Goal: Transaction & Acquisition: Purchase product/service

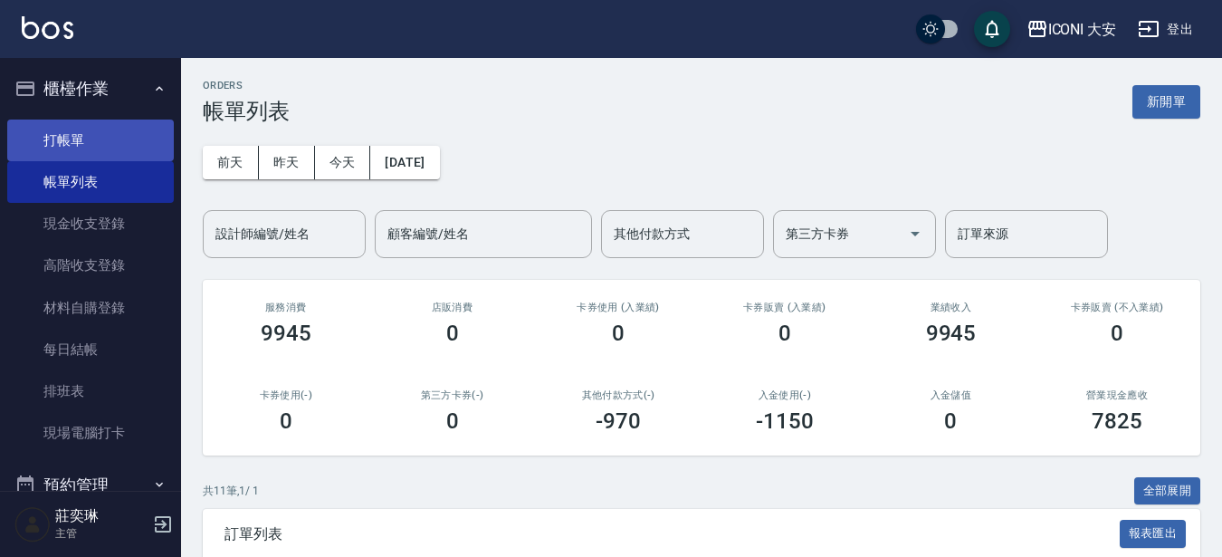
click at [80, 137] on link "打帳單" at bounding box center [90, 140] width 167 height 42
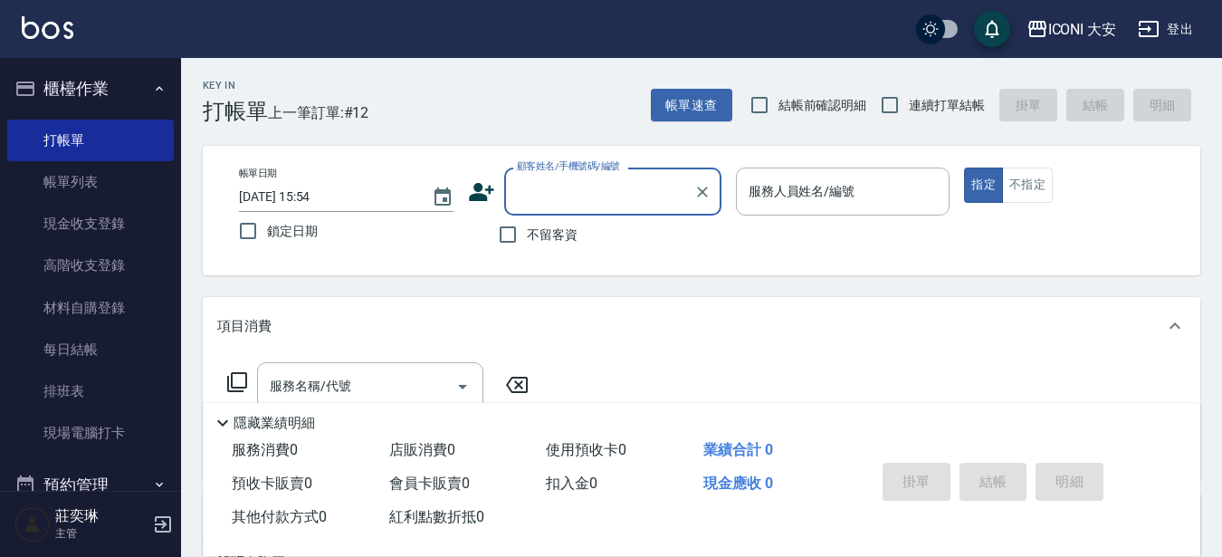
click at [556, 195] on input "顧客姓名/手機號碼/編號" at bounding box center [599, 192] width 174 height 32
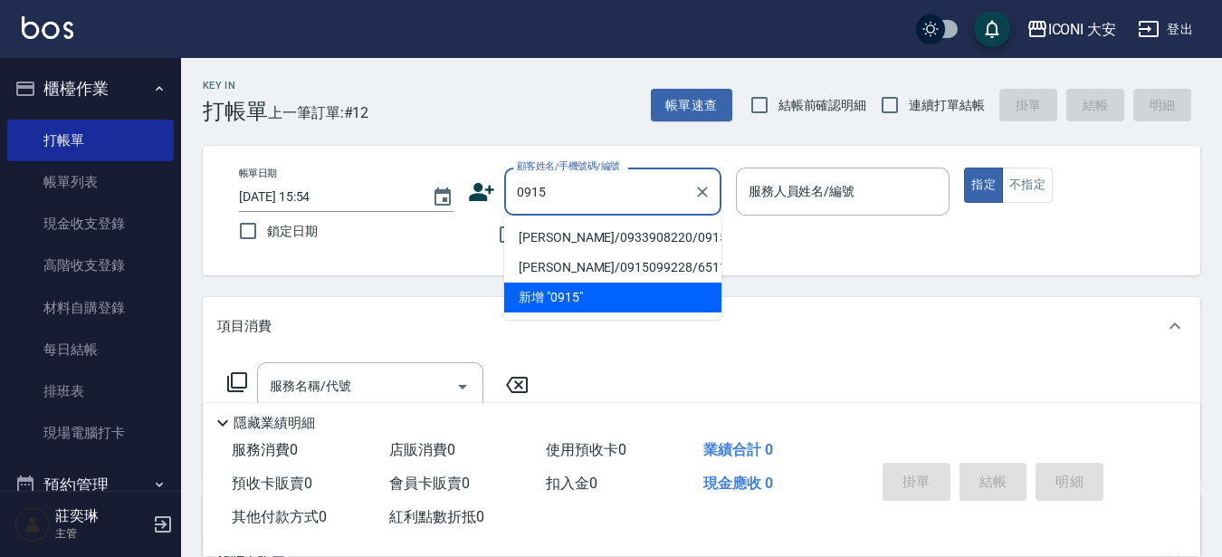
click at [573, 234] on li "[PERSON_NAME]/0933908220/0915" at bounding box center [612, 238] width 217 height 30
type input "[PERSON_NAME]/0933908220/0915"
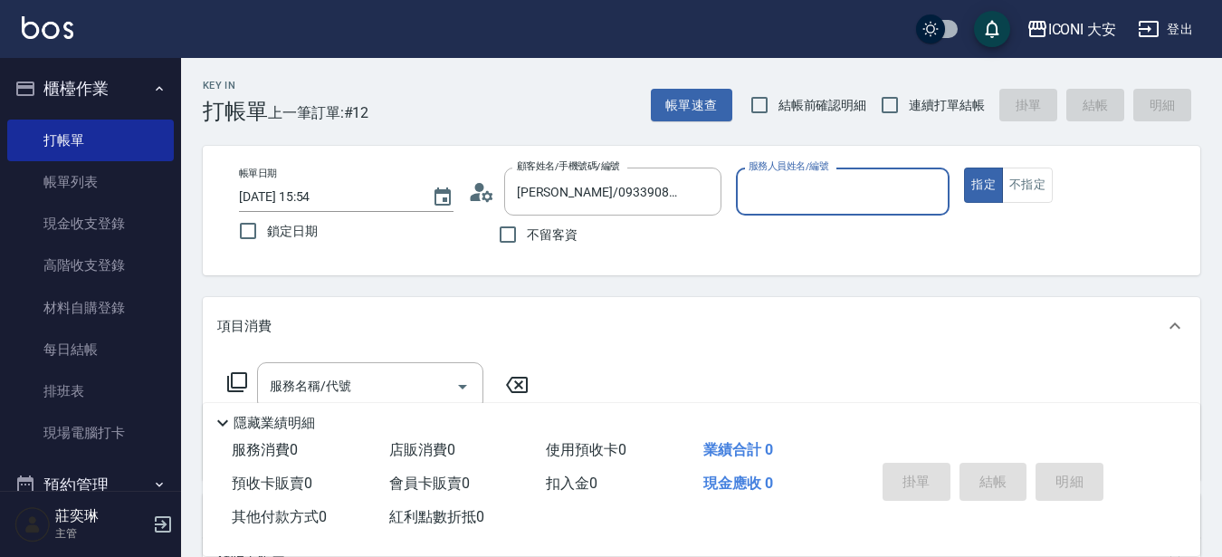
type input "Yulisa-8"
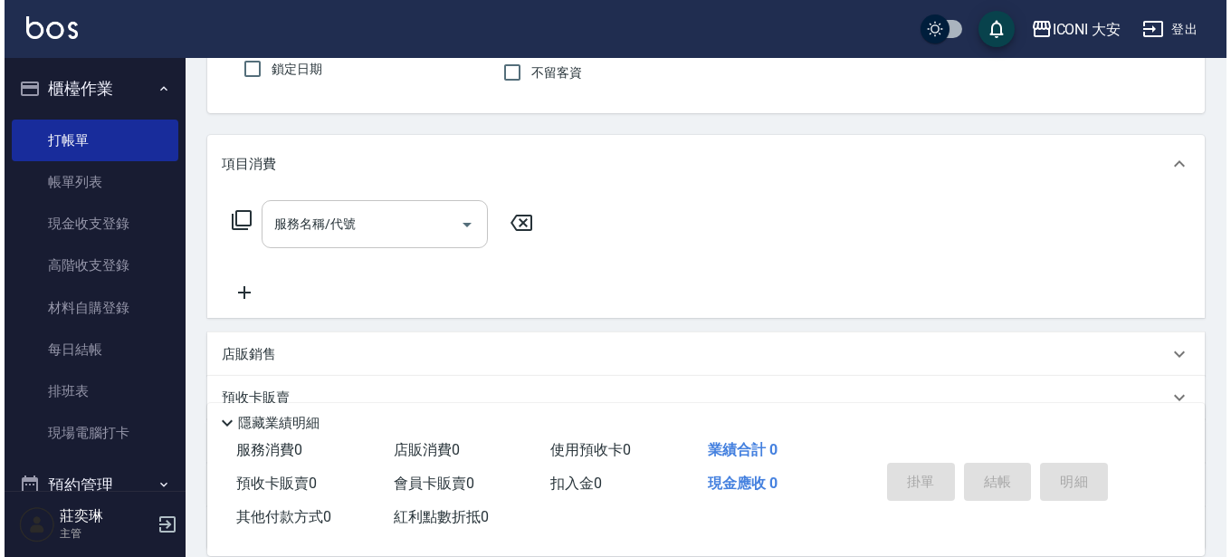
scroll to position [181, 0]
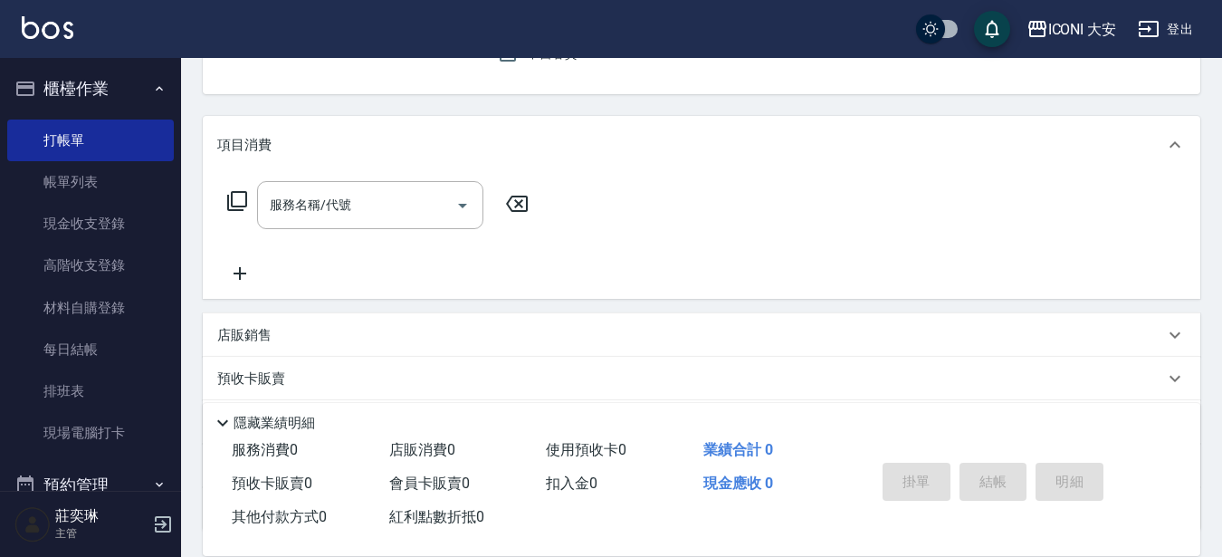
click at [236, 200] on icon at bounding box center [237, 201] width 22 height 22
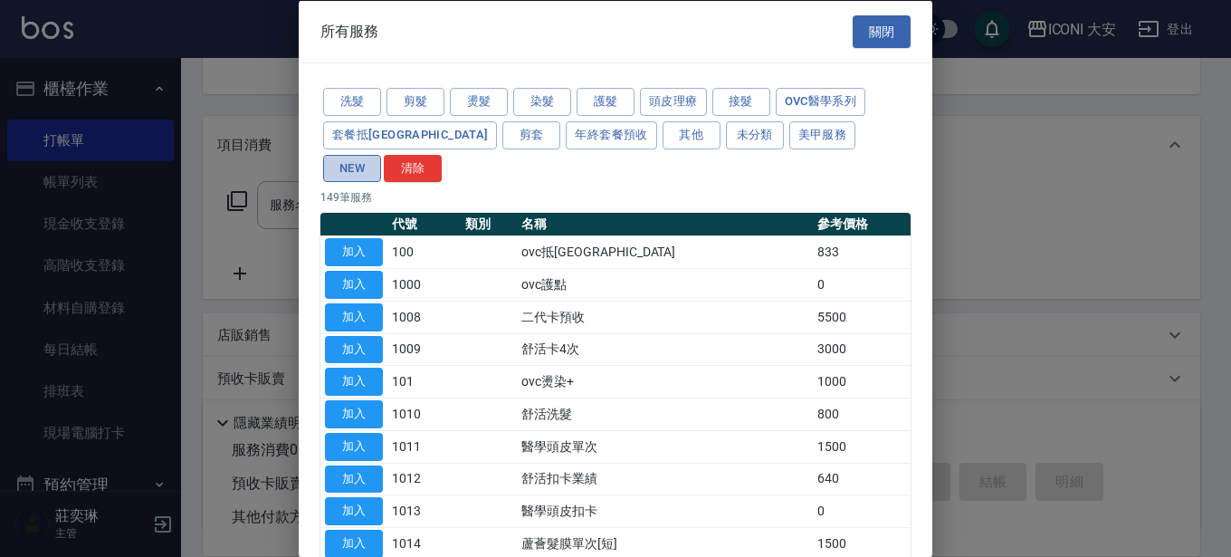
click at [381, 154] on button "NEW" at bounding box center [352, 168] width 58 height 28
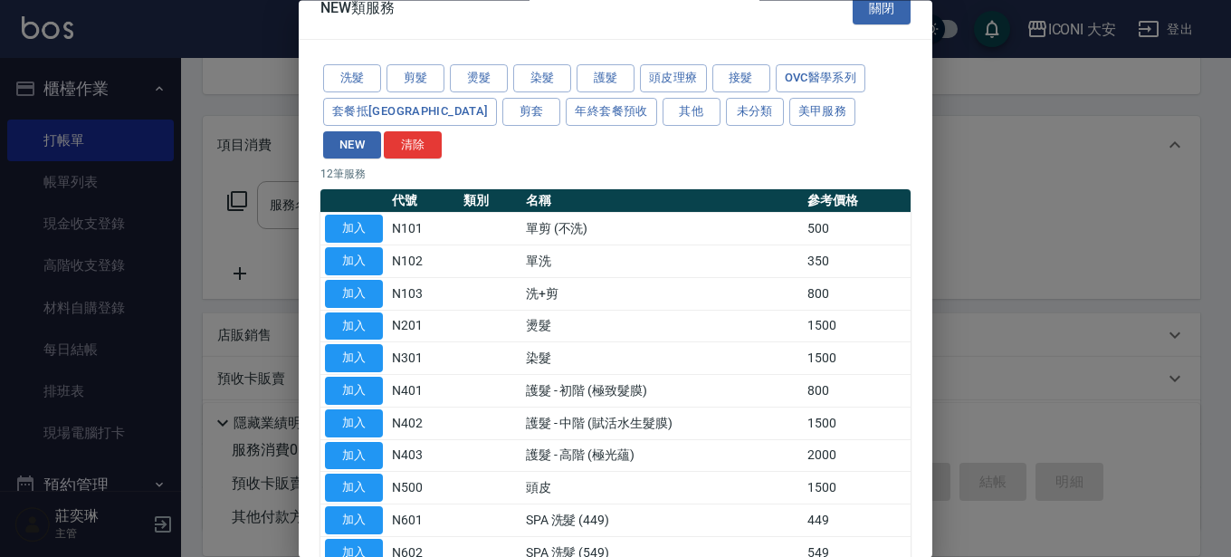
scroll to position [90, 0]
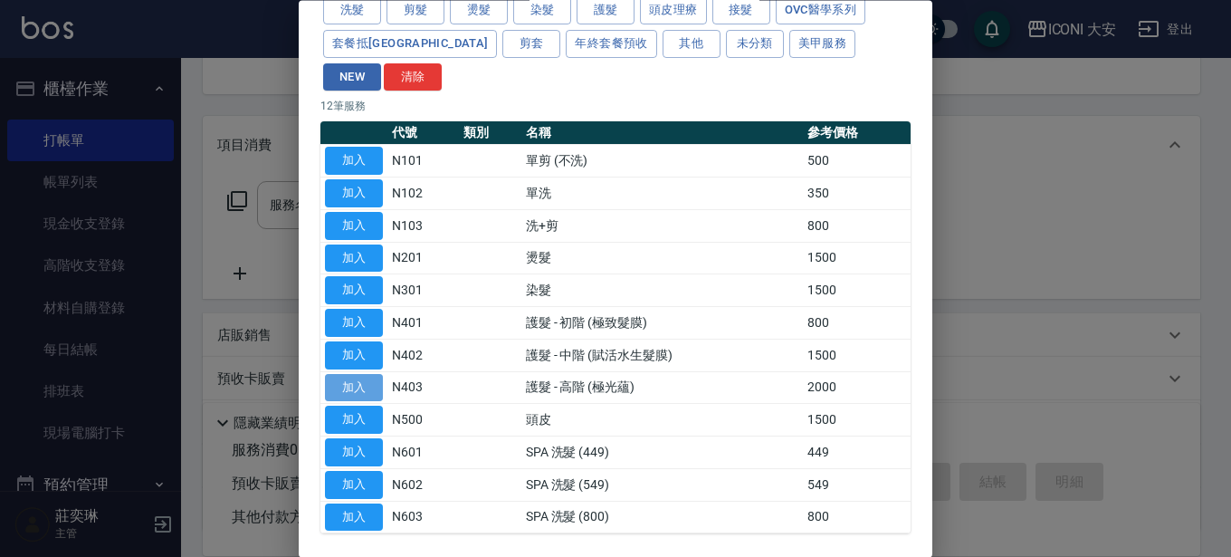
click at [356, 374] on button "加入" at bounding box center [354, 388] width 58 height 28
type input "護髮 - 高階 (極光蘊)(N403)"
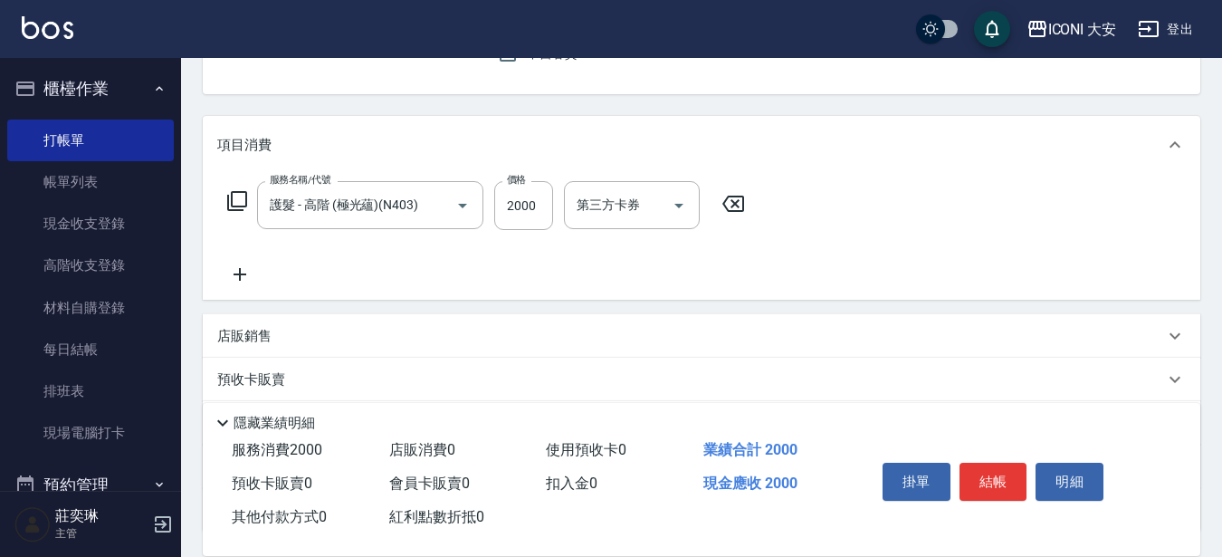
click at [228, 196] on icon at bounding box center [237, 201] width 20 height 20
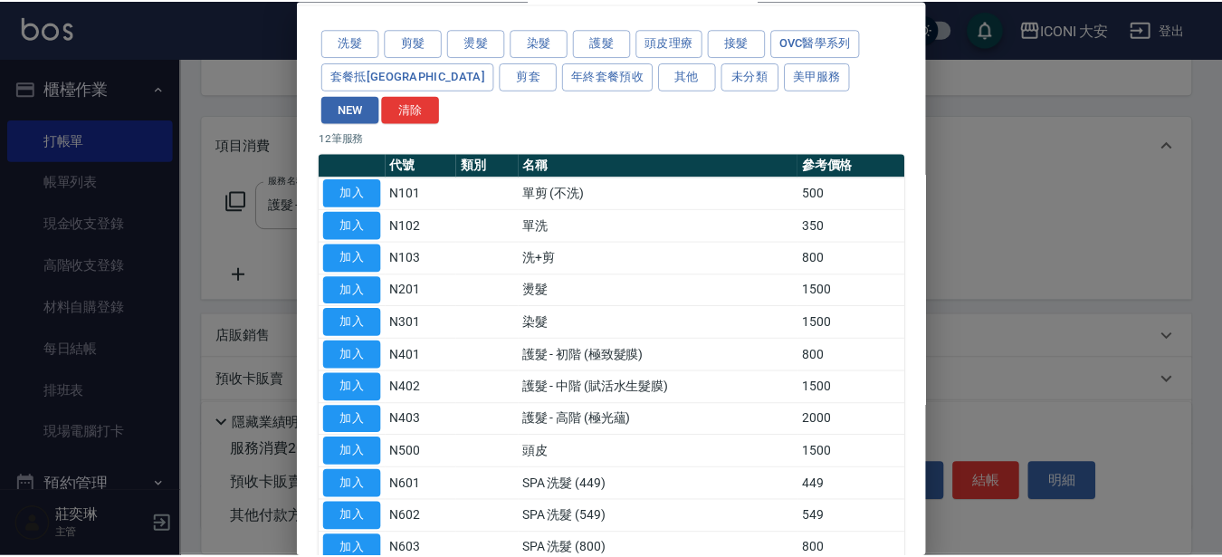
scroll to position [134, 0]
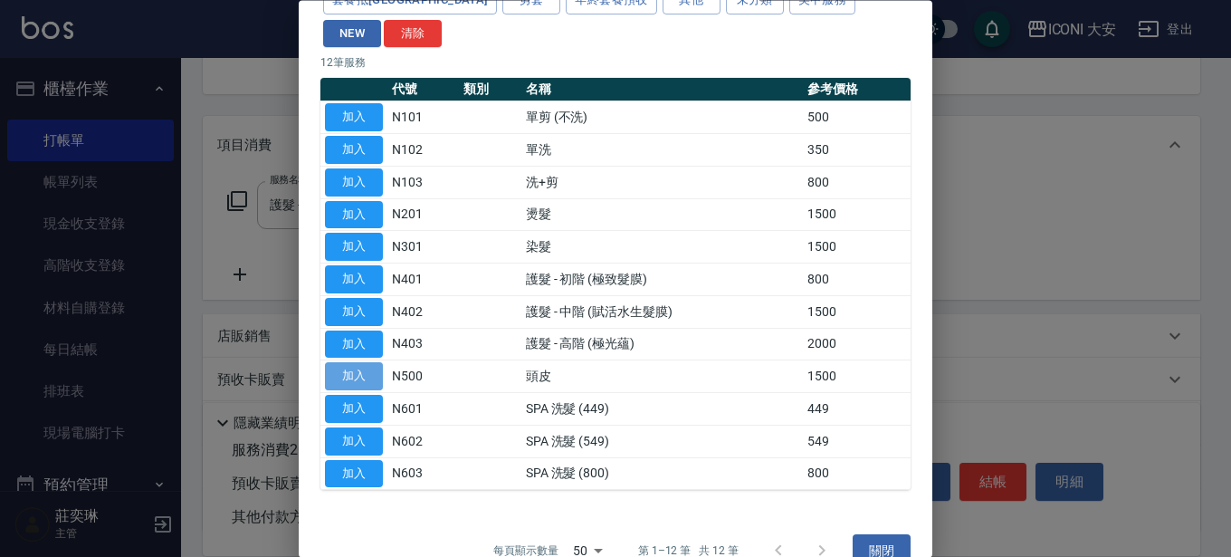
click at [362, 363] on button "加入" at bounding box center [354, 377] width 58 height 28
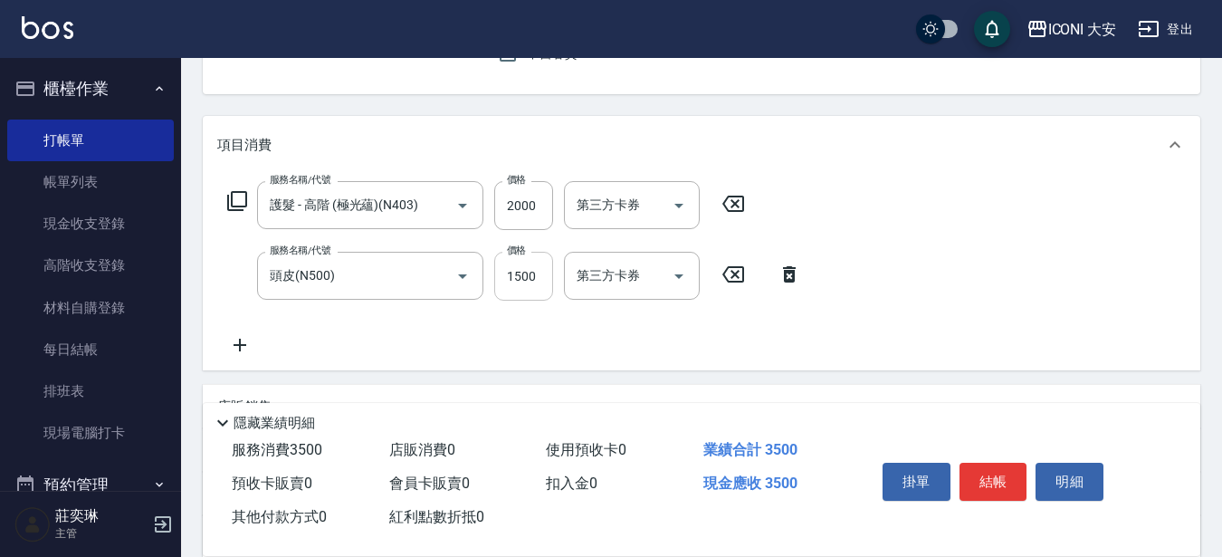
click at [536, 278] on input "1500" at bounding box center [523, 276] width 59 height 49
type input "1400"
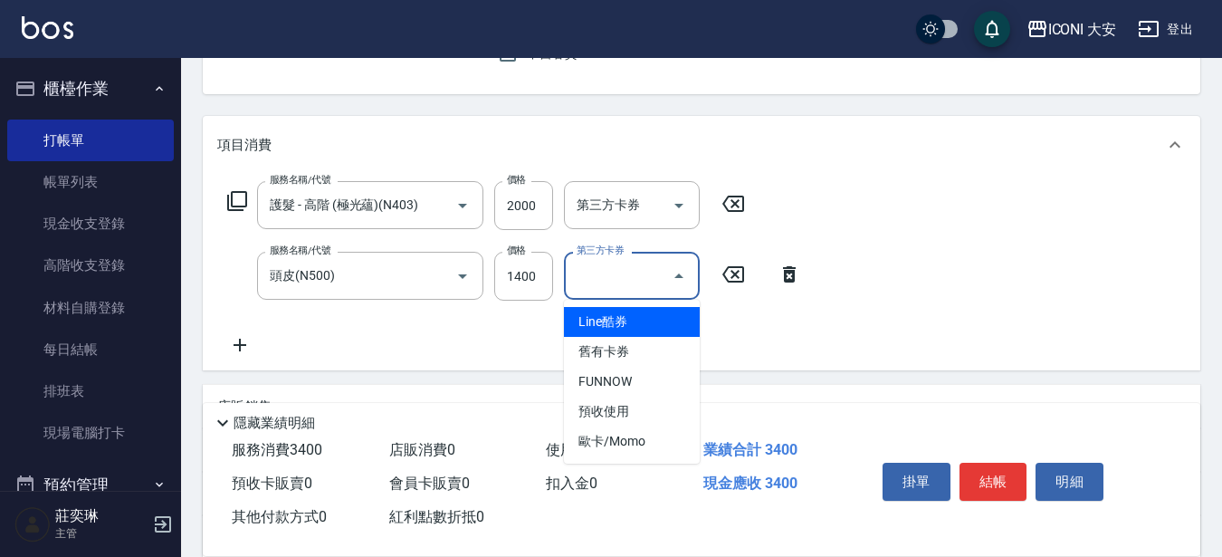
click at [592, 271] on input "第三方卡券" at bounding box center [618, 276] width 92 height 32
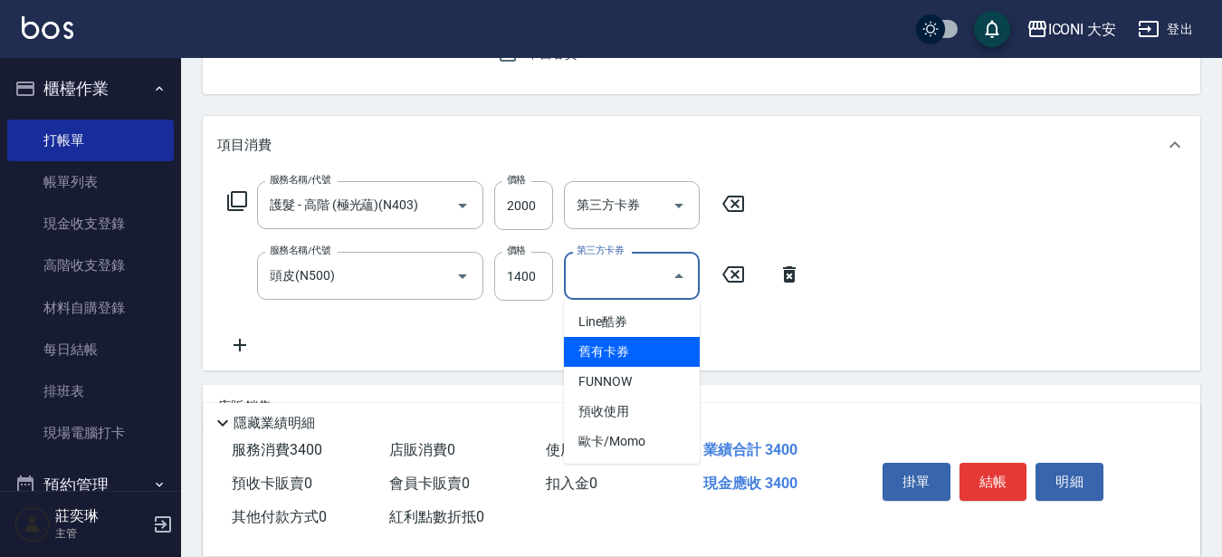
click at [604, 349] on span "舊有卡券" at bounding box center [632, 352] width 136 height 30
type input "舊有卡券"
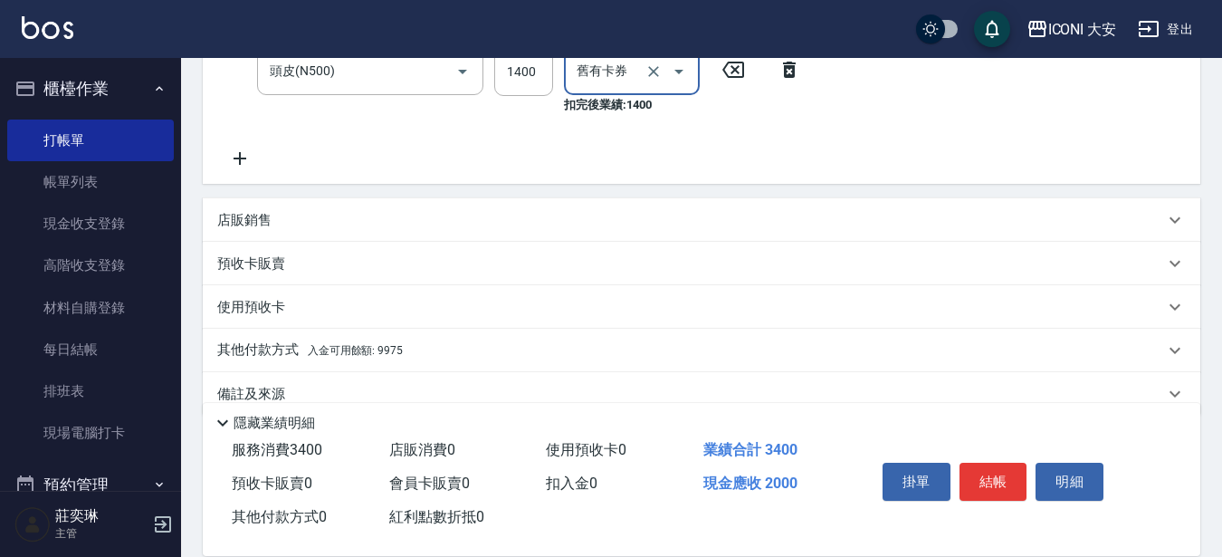
scroll to position [418, 0]
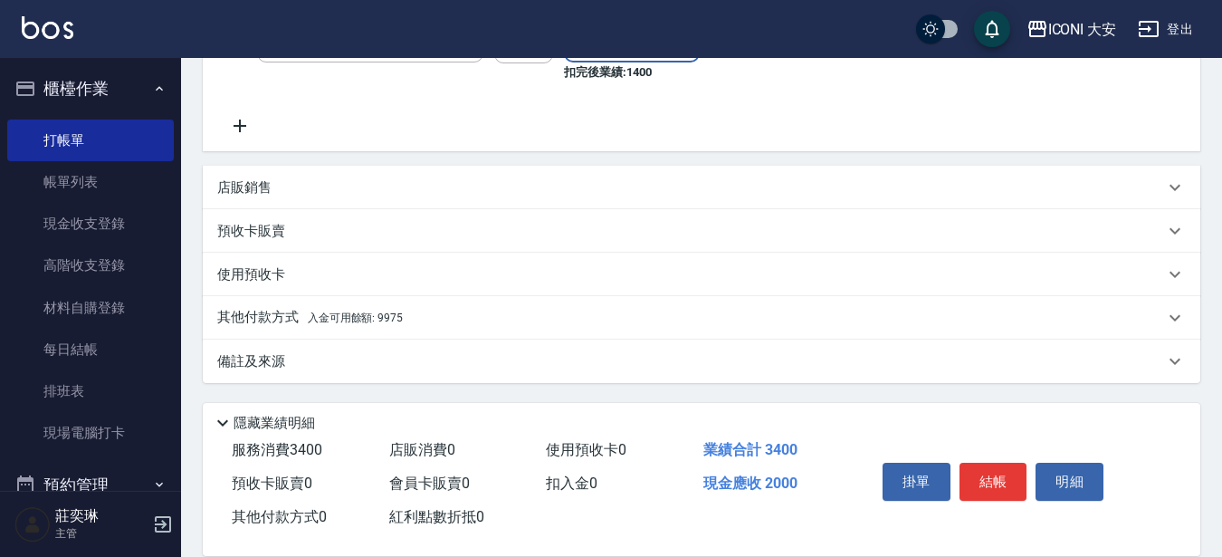
click at [291, 317] on p "其他付款方式 入金可用餘額: 9975" at bounding box center [310, 318] width 186 height 20
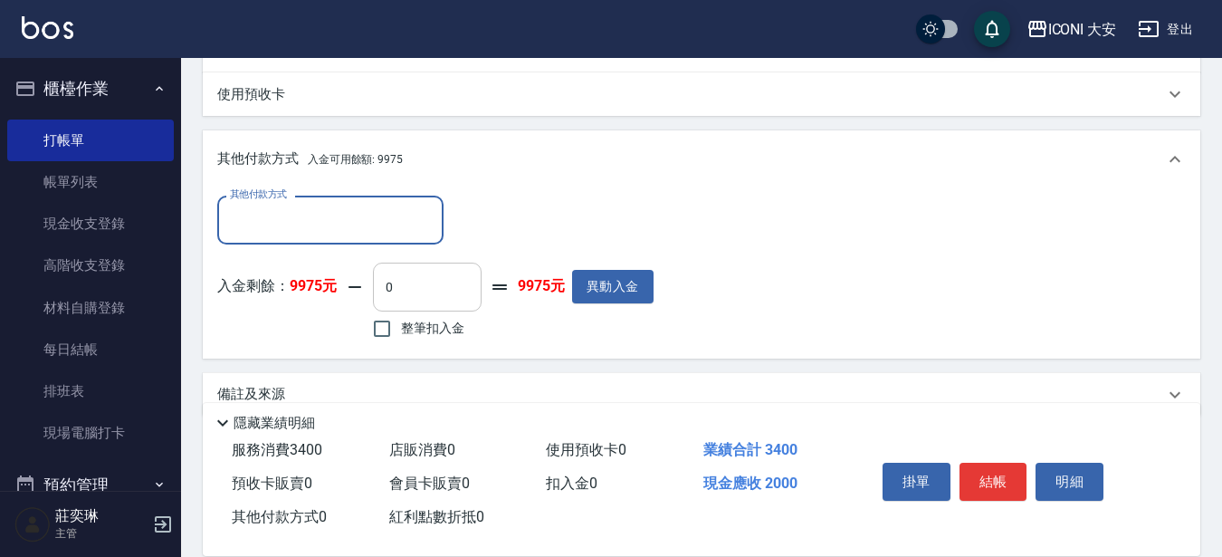
scroll to position [599, 0]
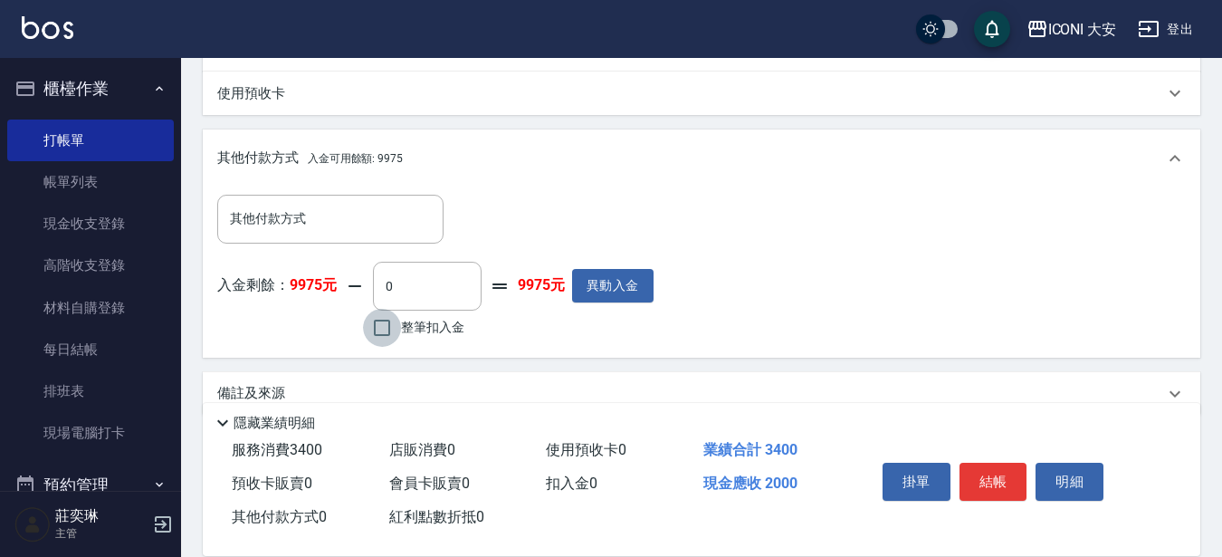
click at [386, 328] on input "整筆扣入金" at bounding box center [382, 328] width 38 height 38
checkbox input "true"
type input "2000"
drag, startPoint x: 1002, startPoint y: 470, endPoint x: 963, endPoint y: 481, distance: 40.4
click at [1008, 474] on button "結帳" at bounding box center [993, 481] width 68 height 38
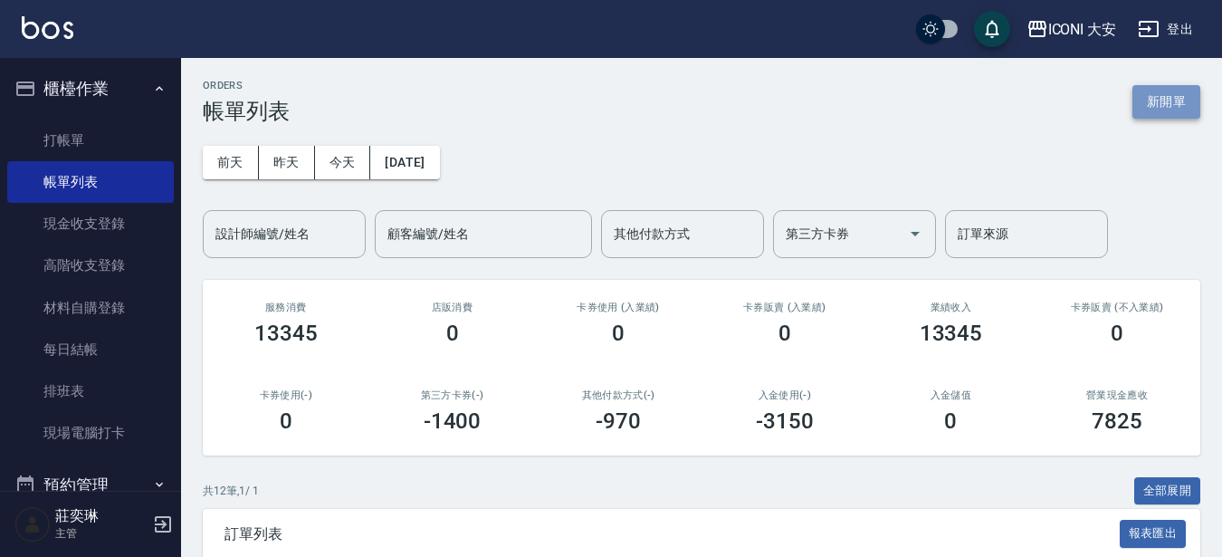
click at [1149, 106] on button "新開單" at bounding box center [1166, 101] width 68 height 33
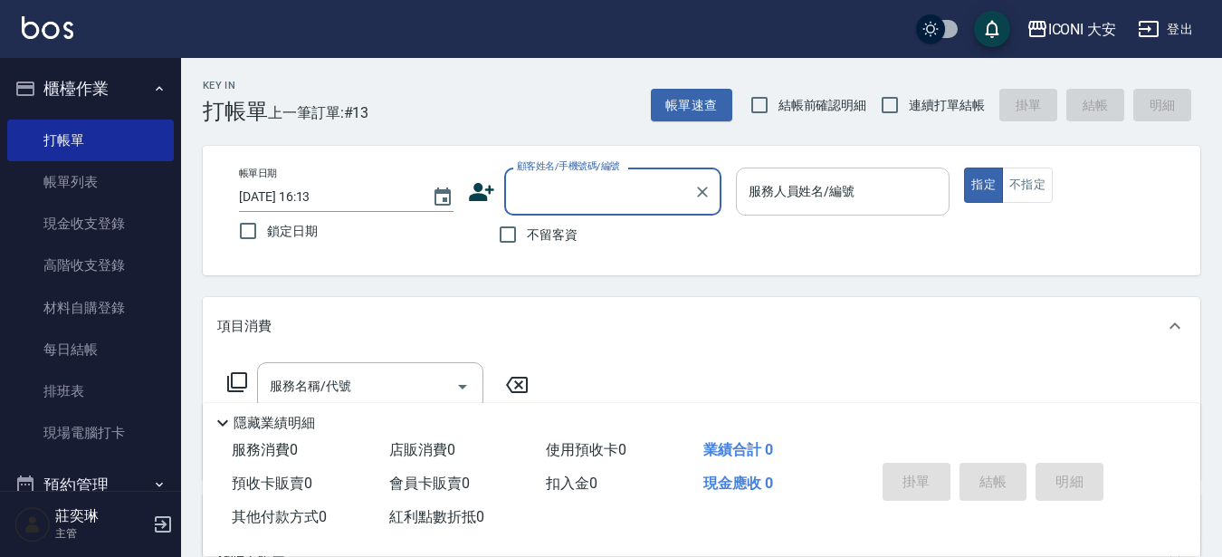
drag, startPoint x: 819, startPoint y: 172, endPoint x: 820, endPoint y: 201, distance: 29.0
click at [819, 171] on div "服務人員姓名/編號" at bounding box center [843, 191] width 214 height 48
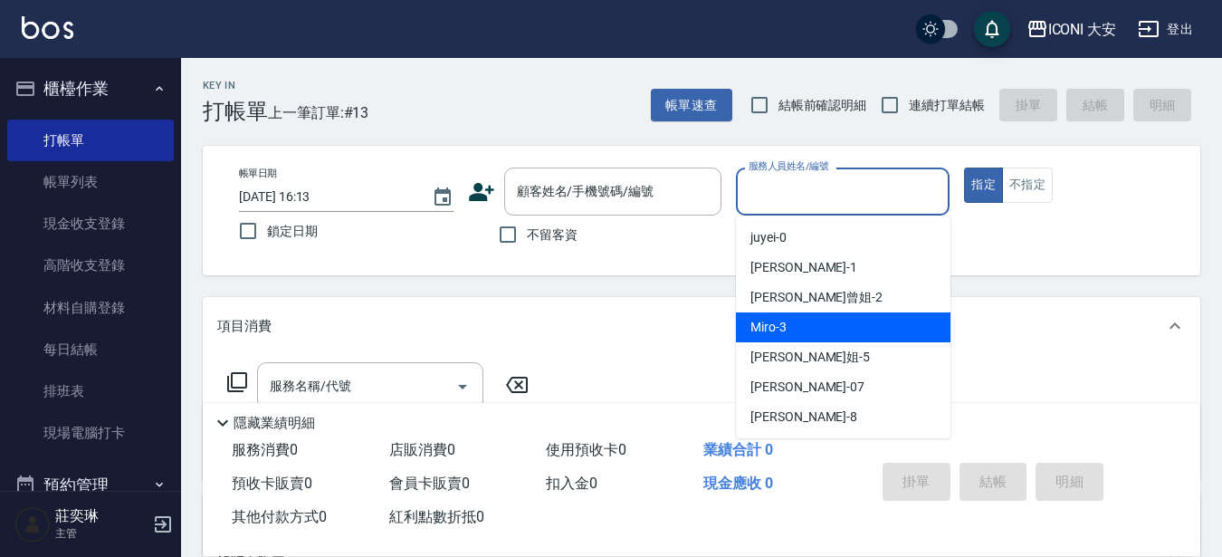
click at [837, 328] on div "Miro -3" at bounding box center [843, 327] width 214 height 30
type input "Miro-3"
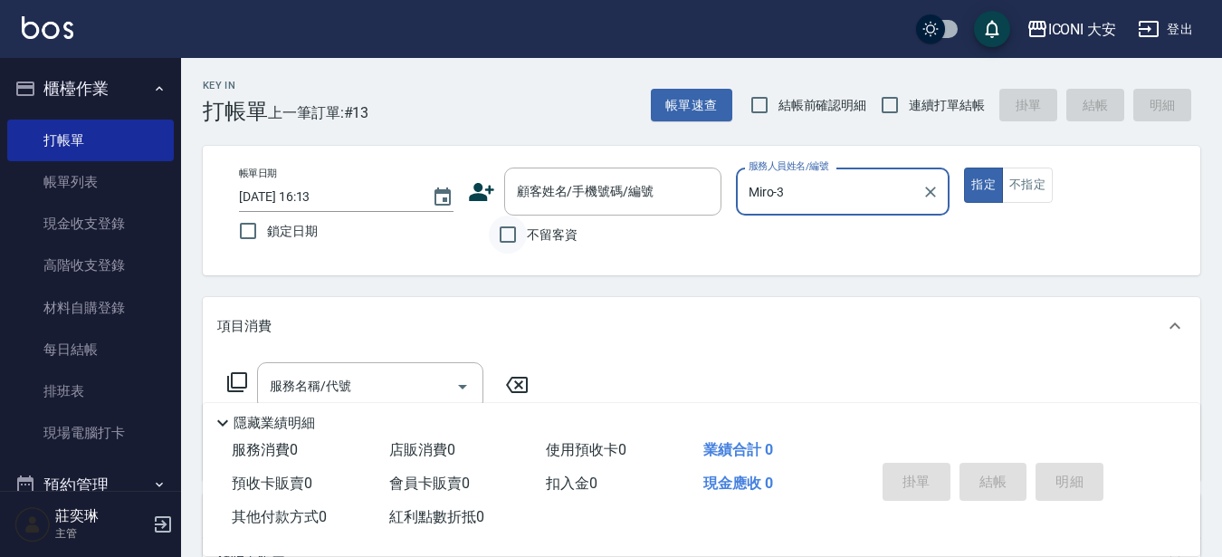
click at [499, 224] on input "不留客資" at bounding box center [508, 234] width 38 height 38
checkbox input "true"
click at [229, 381] on icon at bounding box center [237, 382] width 20 height 20
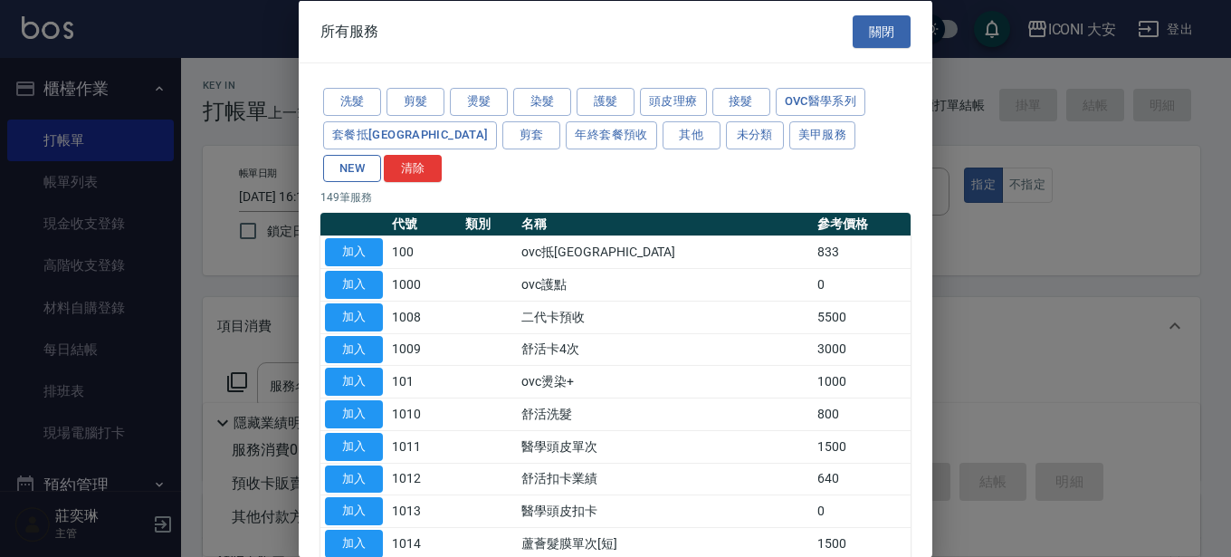
click at [381, 154] on button "NEW" at bounding box center [352, 168] width 58 height 28
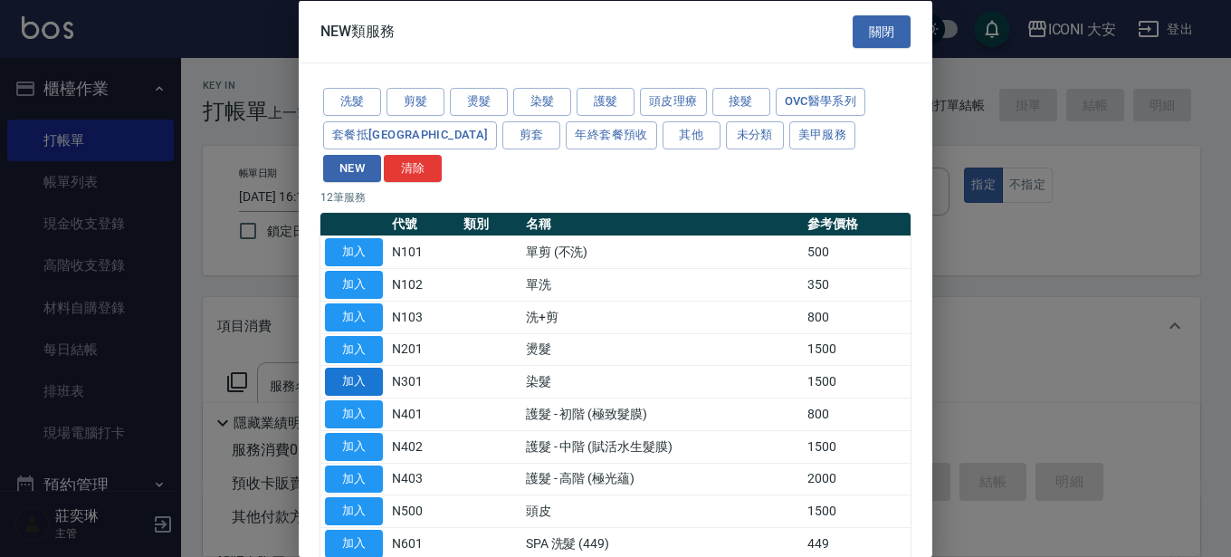
click at [357, 367] on button "加入" at bounding box center [354, 381] width 58 height 28
type input "染髮(N301)"
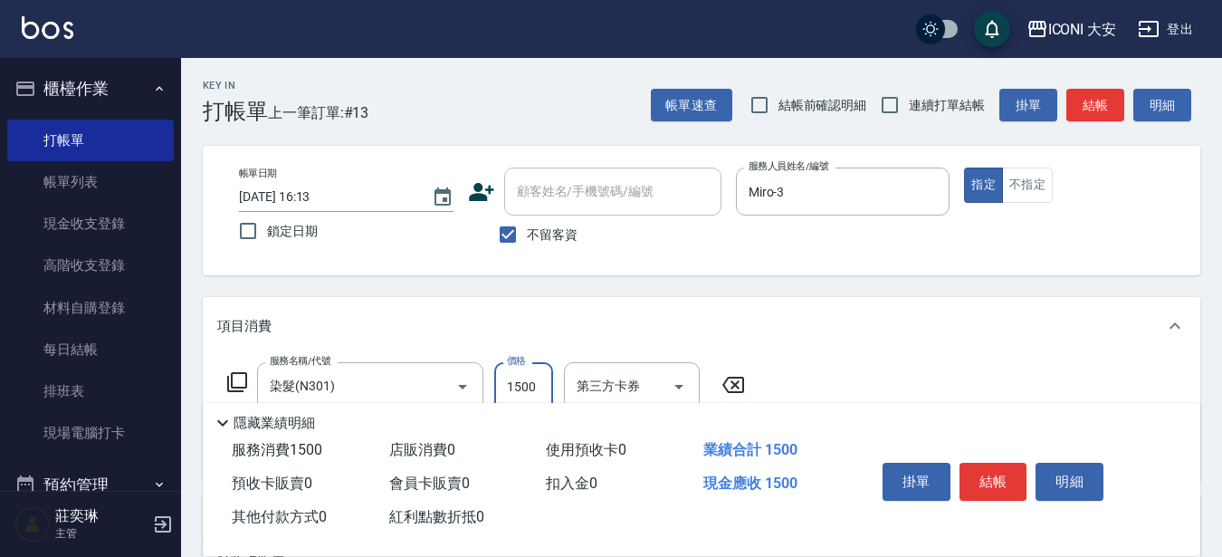
click at [547, 386] on input "1500" at bounding box center [523, 386] width 59 height 49
type input "2000"
click at [1019, 481] on button "結帳" at bounding box center [993, 481] width 68 height 38
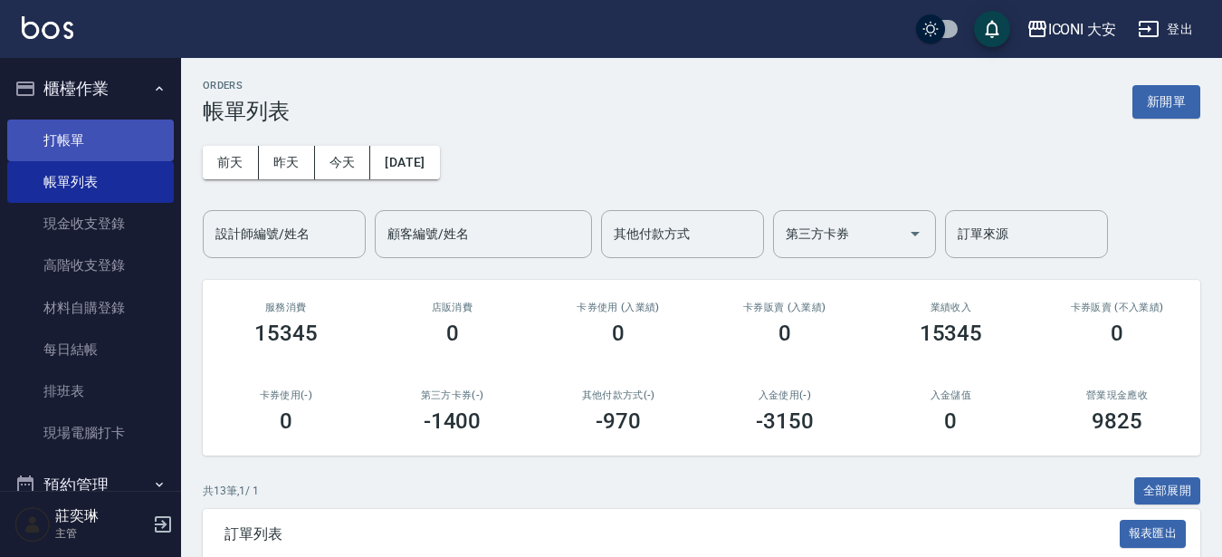
click at [51, 146] on link "打帳單" at bounding box center [90, 140] width 167 height 42
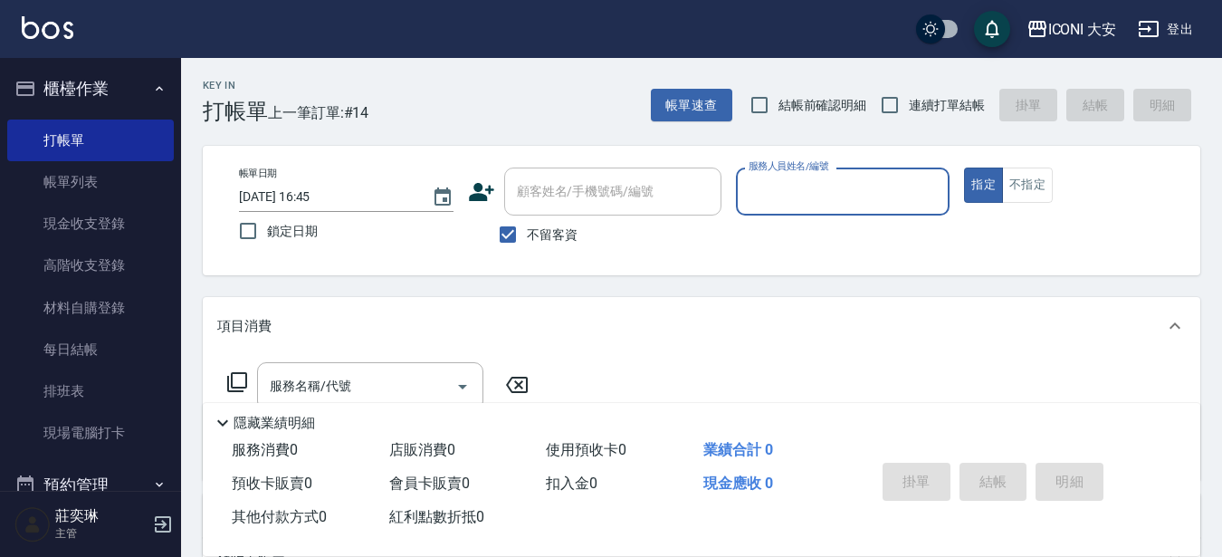
drag, startPoint x: 509, startPoint y: 234, endPoint x: 560, endPoint y: 206, distance: 58.7
click at [513, 232] on input "不留客資" at bounding box center [508, 234] width 38 height 38
checkbox input "false"
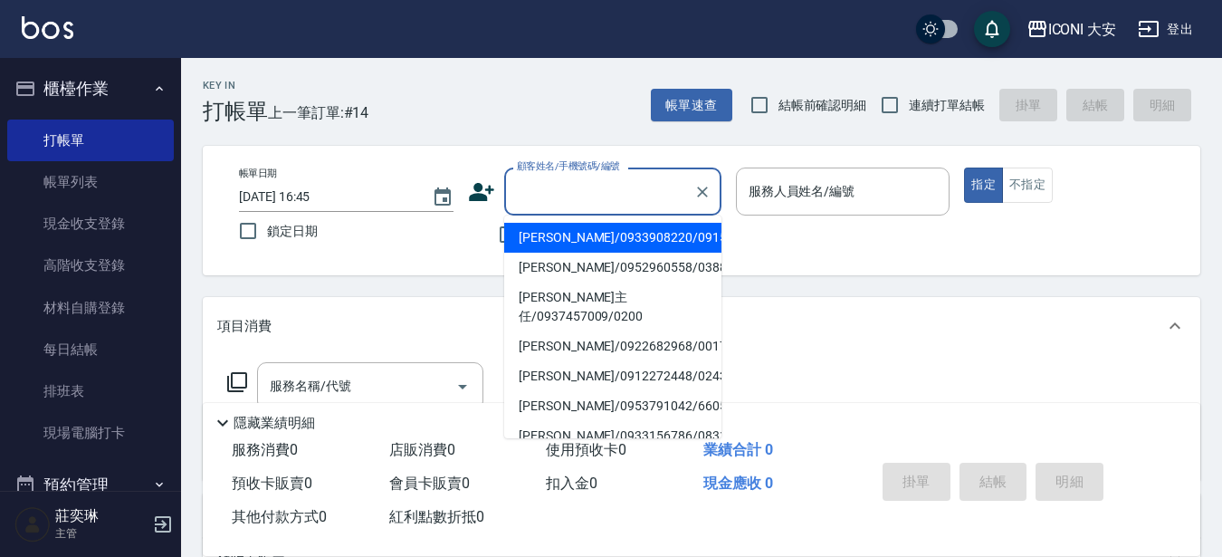
click at [576, 182] on input "顧客姓名/手機號碼/編號" at bounding box center [599, 192] width 174 height 32
type input "[PERSON_NAME]/0933908220/0915"
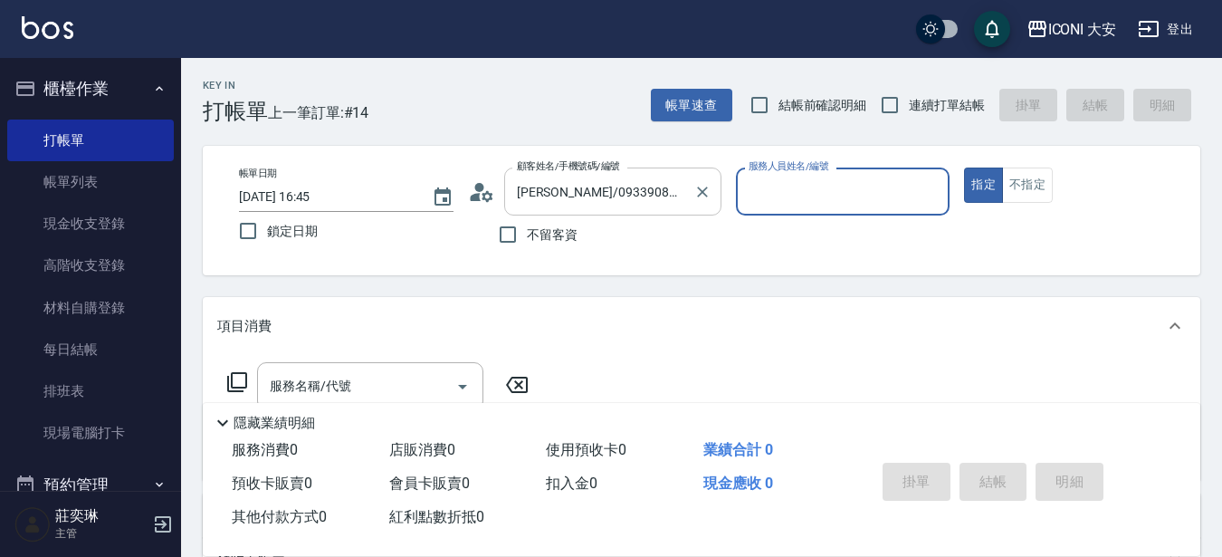
type input "Yulisa-8"
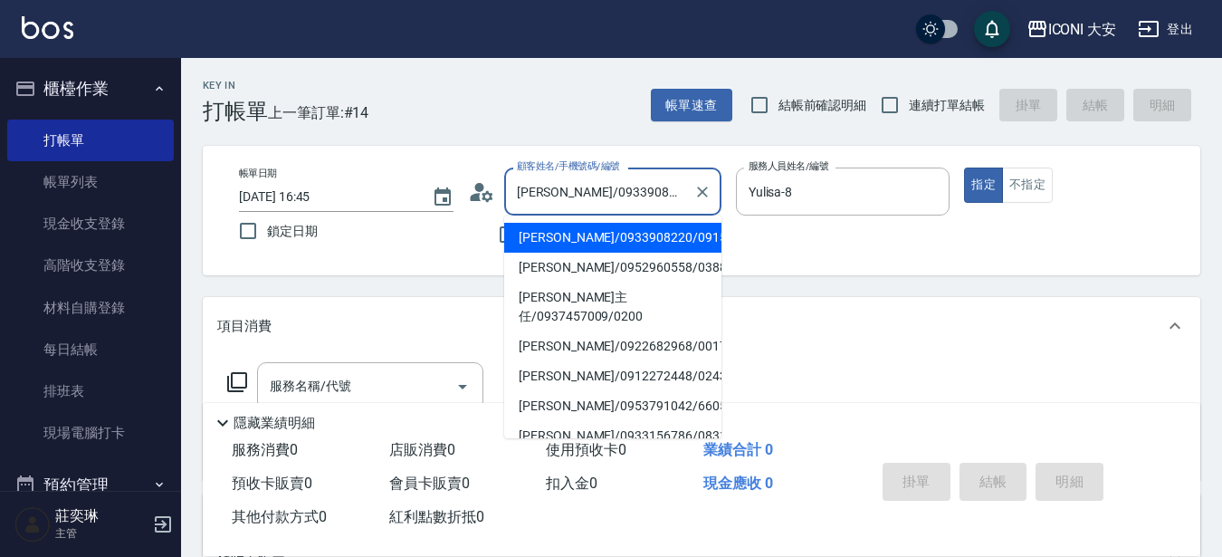
click at [669, 189] on input "[PERSON_NAME]/0933908220/0915" at bounding box center [599, 192] width 174 height 32
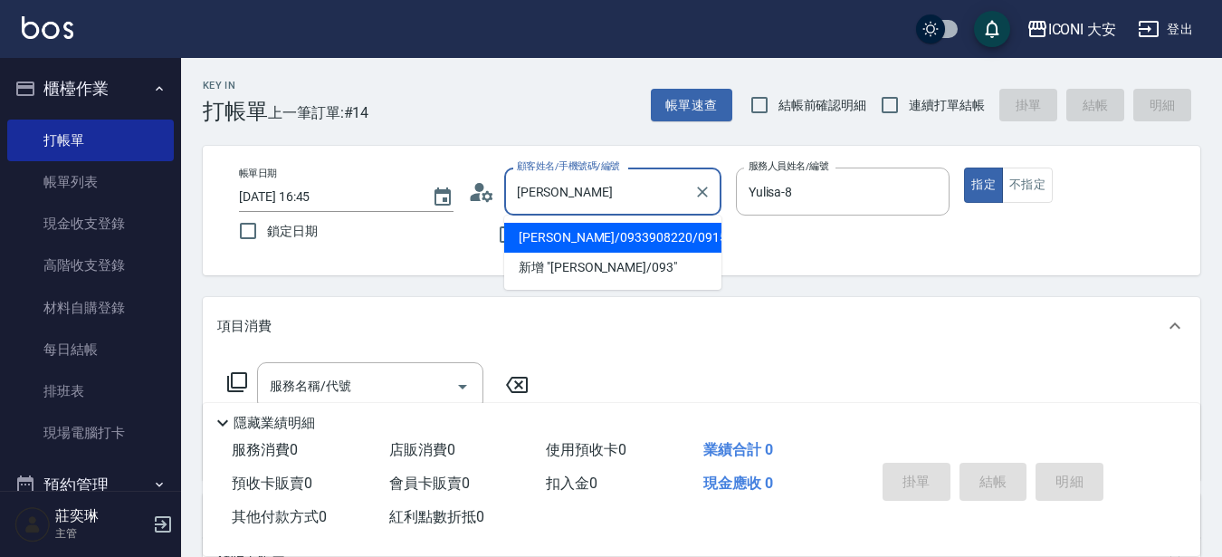
type input "陳"
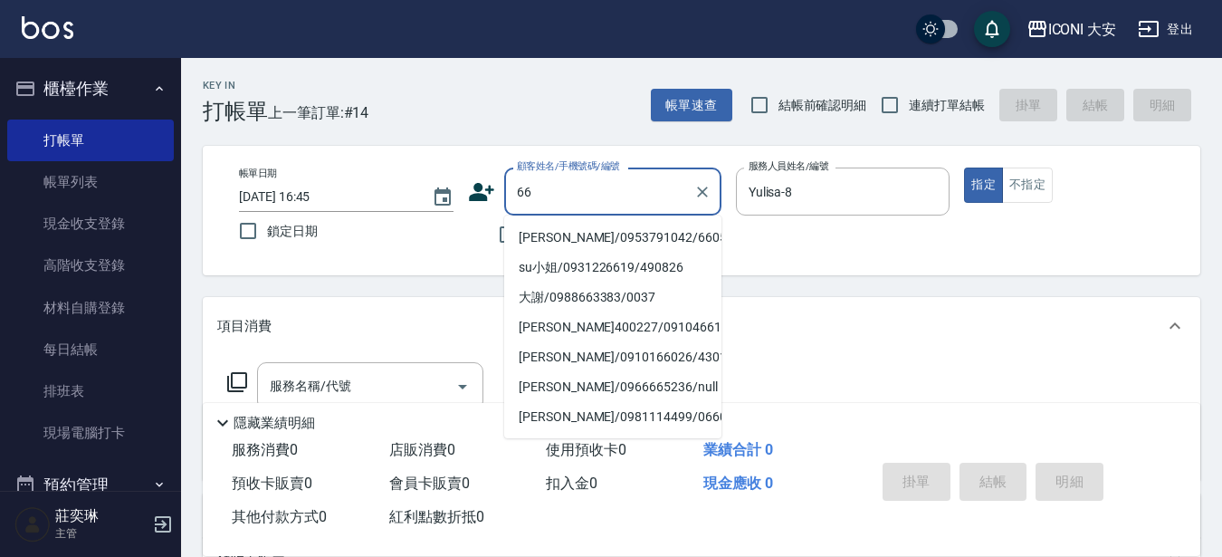
click at [630, 243] on li "[PERSON_NAME]/0953791042/660520" at bounding box center [612, 238] width 217 height 30
type input "[PERSON_NAME]/0953791042/660520"
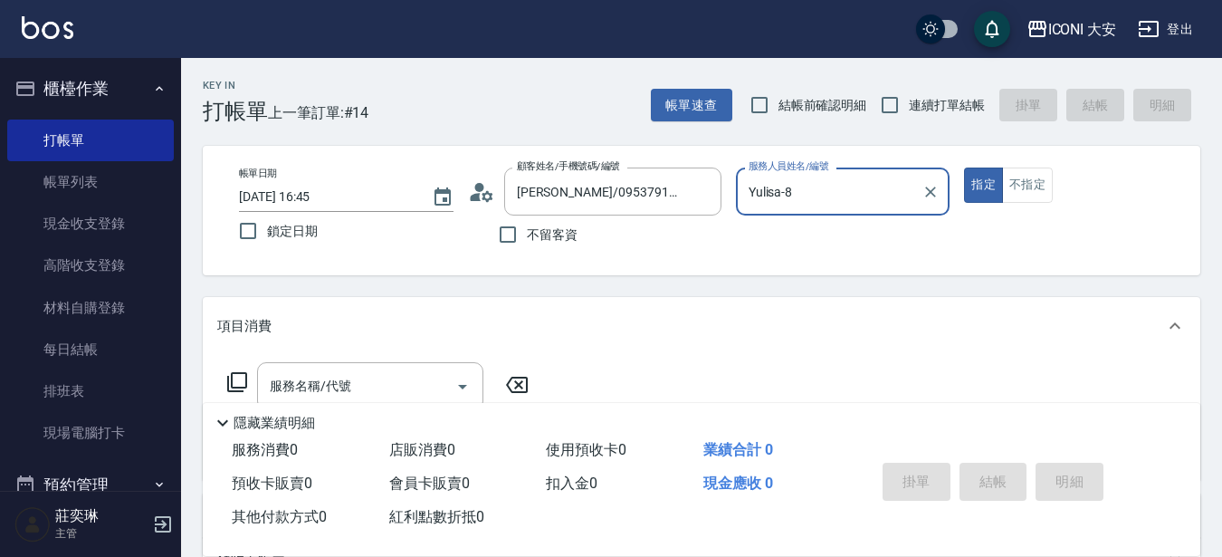
type input "Happy-9"
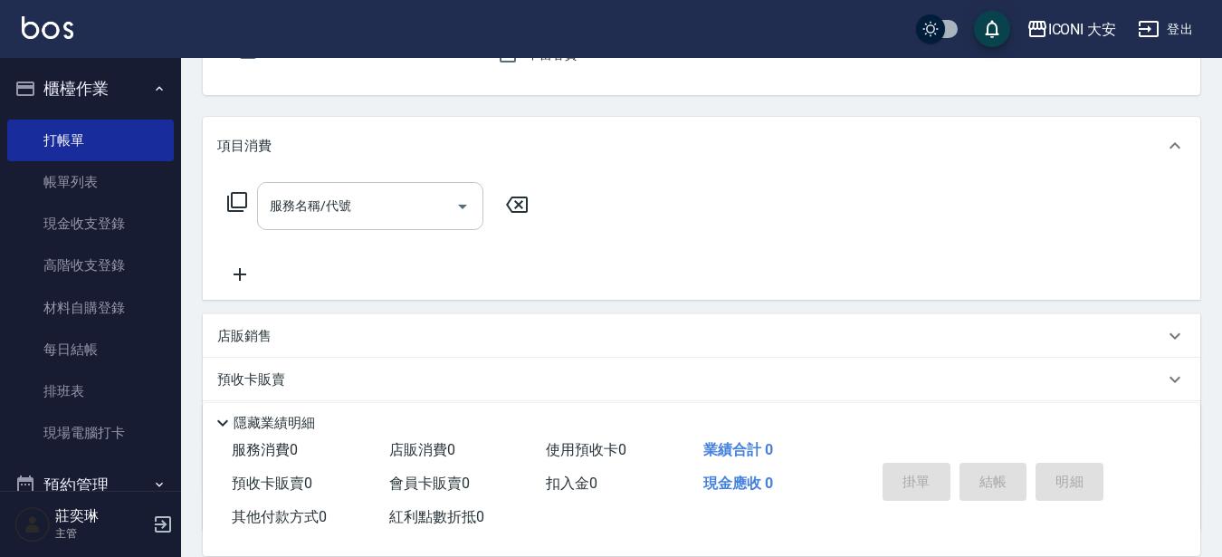
scroll to position [181, 0]
click at [365, 214] on input "服務名稱/代號" at bounding box center [356, 205] width 183 height 32
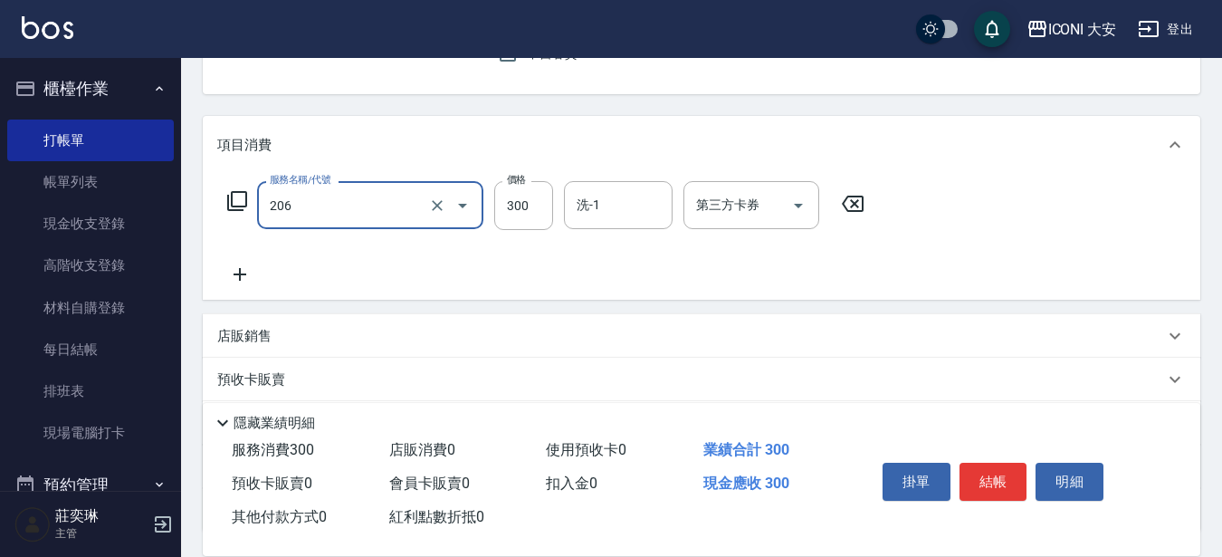
type input "洗髮(206)"
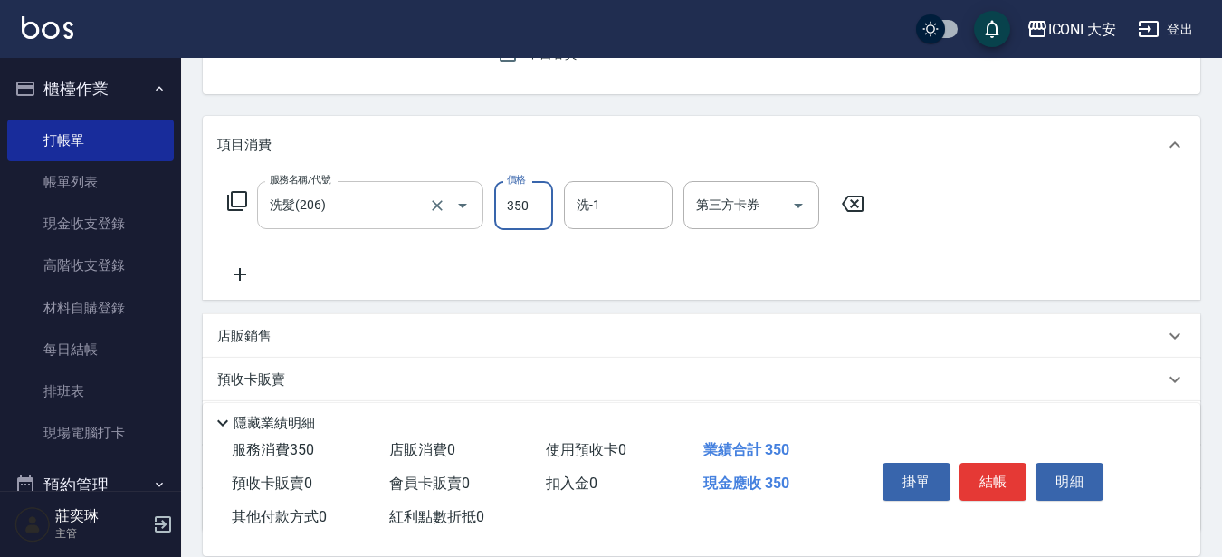
type input "350"
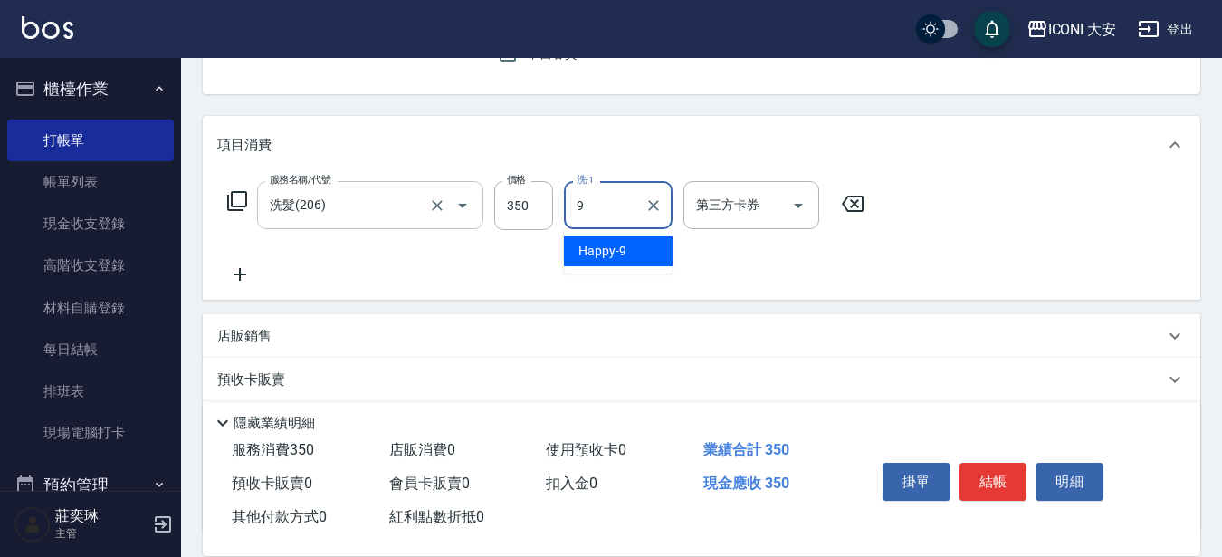
type input "Happy-9"
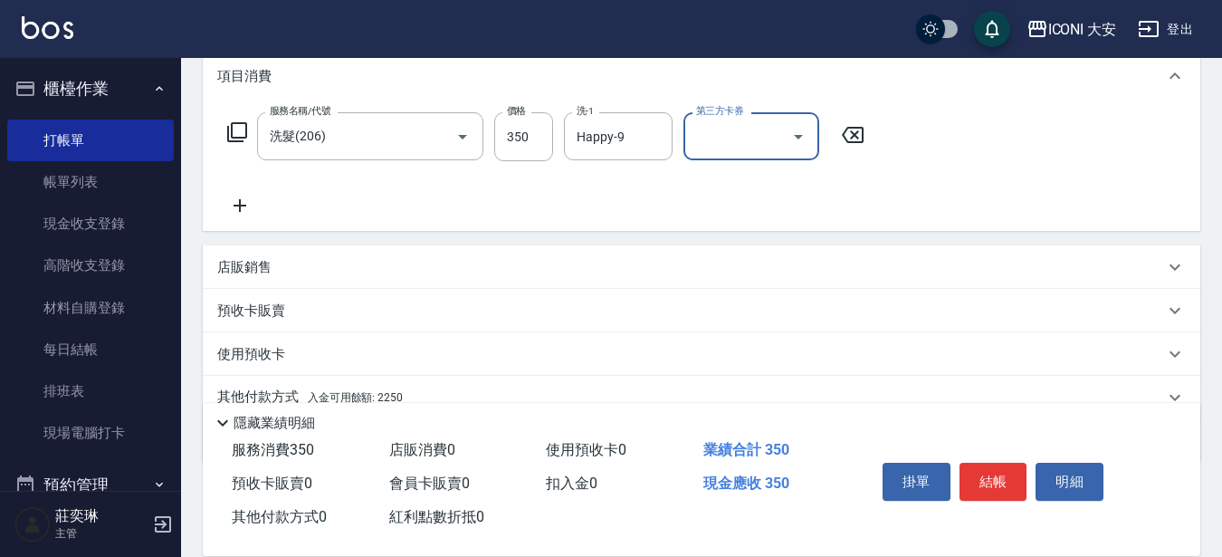
scroll to position [329, 0]
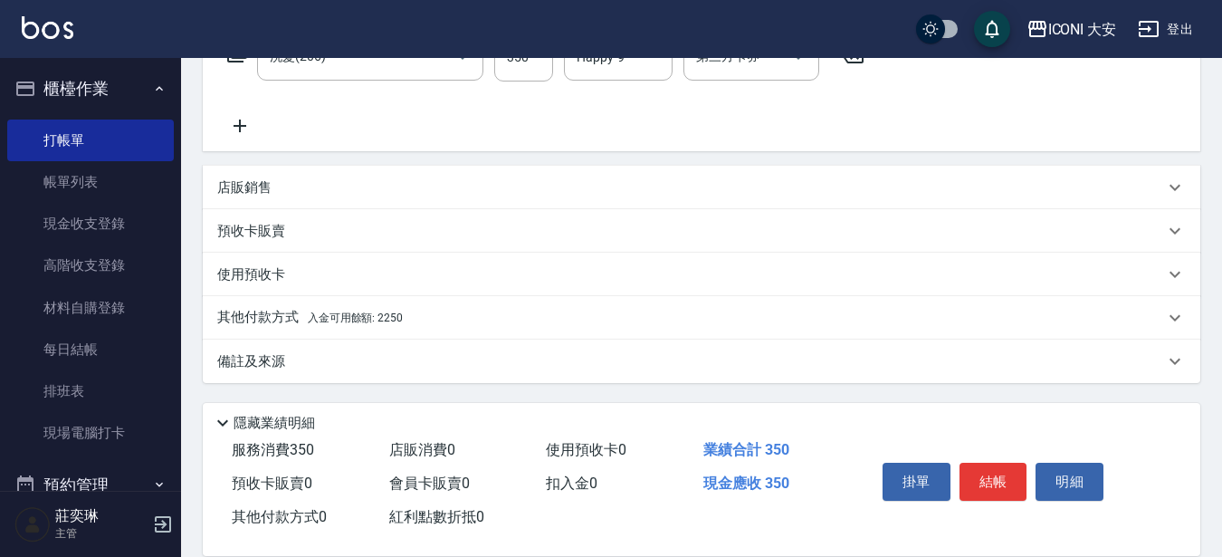
click at [379, 317] on span "入金可用餘額: 2250" at bounding box center [355, 317] width 95 height 13
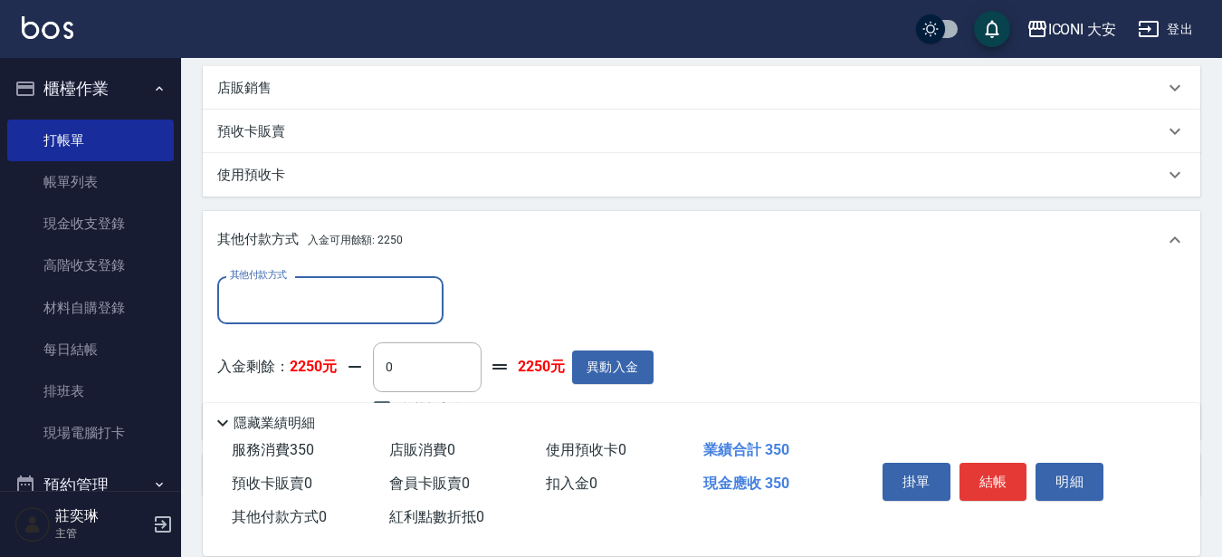
scroll to position [542, 0]
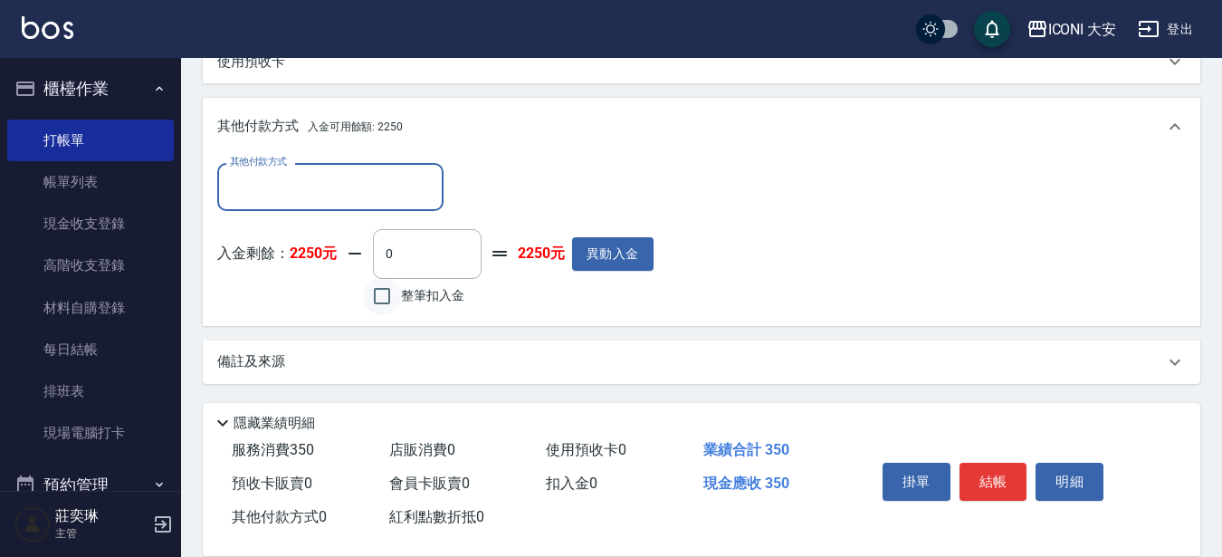
click at [374, 311] on input "整筆扣入金" at bounding box center [382, 296] width 38 height 38
checkbox input "true"
type input "350"
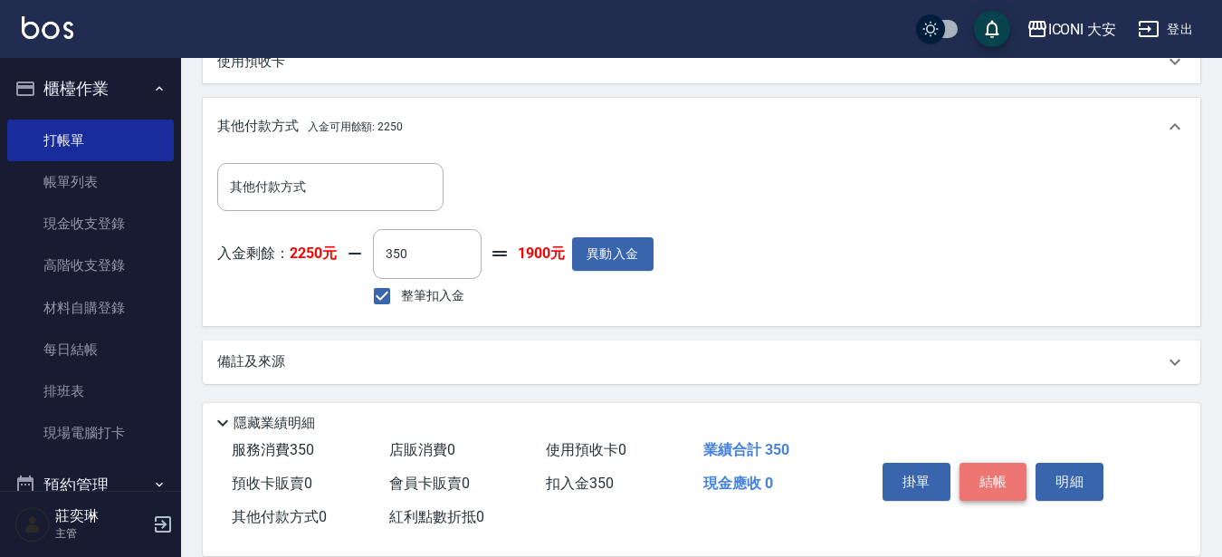
click at [990, 475] on button "結帳" at bounding box center [993, 481] width 68 height 38
